Goal: Obtain resource: Download file/media

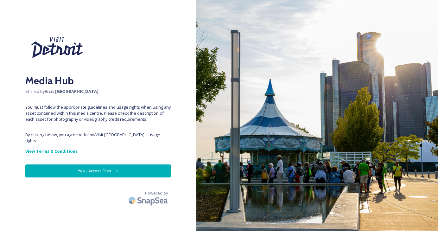
click at [93, 165] on button "Yes - Access Files" at bounding box center [98, 170] width 146 height 13
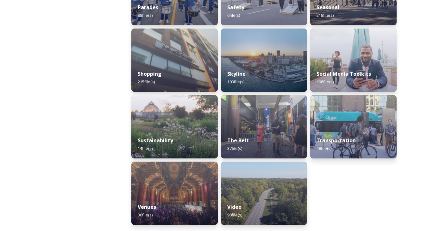
scroll to position [605, 0]
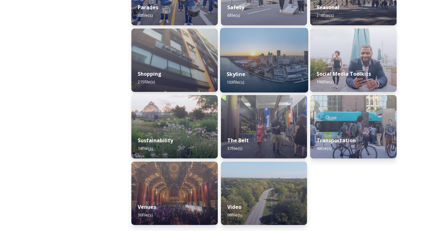
click at [269, 74] on div "Skyline 103 file(s)" at bounding box center [264, 78] width 88 height 29
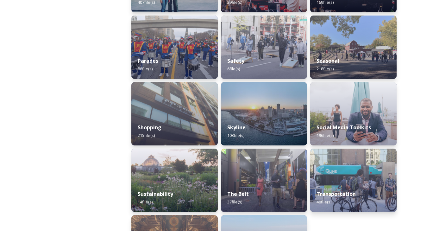
scroll to position [605, 0]
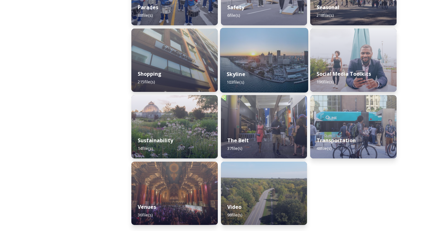
click at [265, 79] on div "Skyline 103 file(s)" at bounding box center [264, 78] width 88 height 29
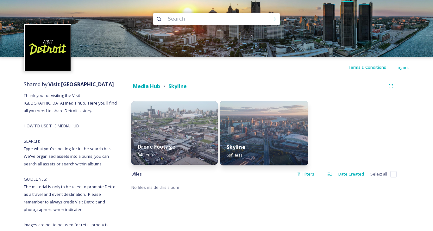
click at [278, 131] on img at bounding box center [264, 133] width 88 height 65
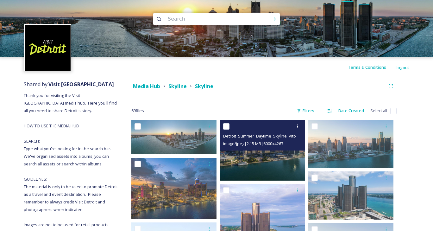
click at [261, 163] on img at bounding box center [262, 150] width 85 height 61
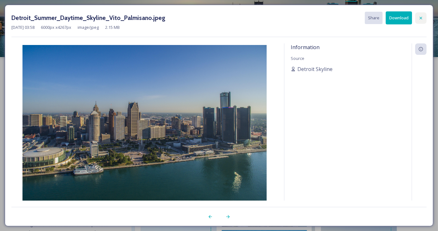
click at [423, 16] on icon at bounding box center [420, 18] width 5 height 5
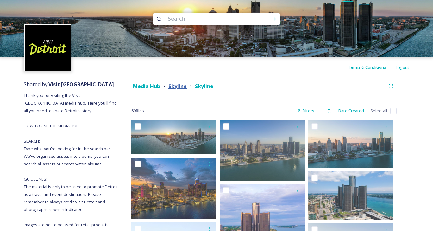
click at [173, 86] on strong "Skyline" at bounding box center [178, 86] width 18 height 7
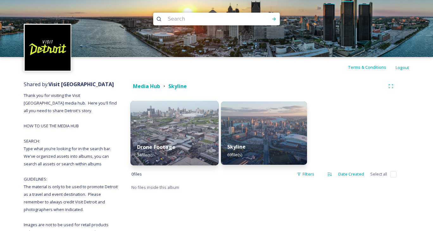
click at [170, 127] on img at bounding box center [175, 133] width 88 height 65
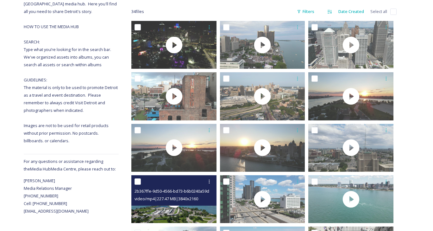
scroll to position [72, 0]
